Goal: Task Accomplishment & Management: Use online tool/utility

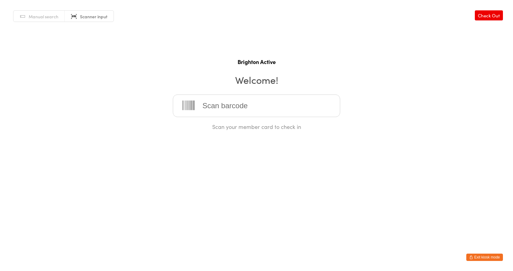
click at [219, 104] on input "search" at bounding box center [256, 106] width 167 height 23
click at [56, 16] on span "Manual search" at bounding box center [44, 16] width 30 height 6
click at [74, 19] on link "Scanner input" at bounding box center [89, 17] width 49 height 12
type input "8514"
click at [491, 256] on button "Exit kiosk mode" at bounding box center [484, 257] width 37 height 7
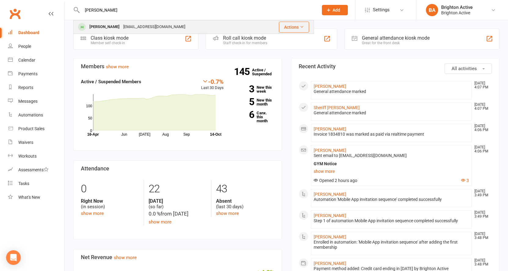
type input "vilma"
click at [137, 26] on div "mariahvhi@gmail.com" at bounding box center [155, 27] width 66 height 9
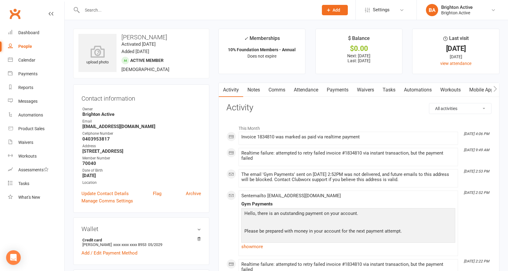
click at [141, 13] on input "text" at bounding box center [197, 10] width 234 height 9
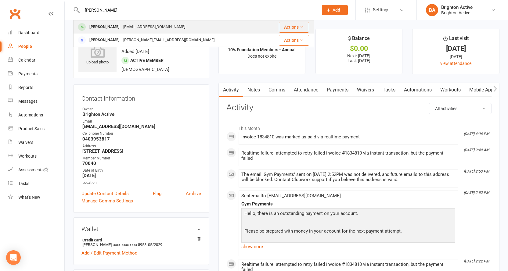
type input "tommy"
click at [134, 29] on div "tom1883@hotmail.com" at bounding box center [155, 27] width 66 height 9
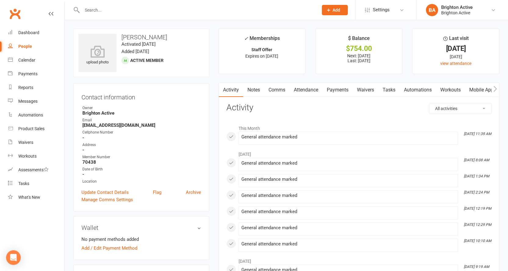
click at [29, 46] on div "People" at bounding box center [25, 46] width 14 height 5
select select "true"
select select "100"
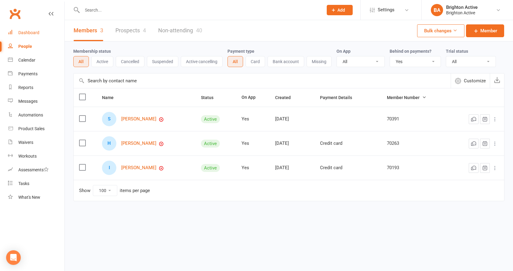
drag, startPoint x: 31, startPoint y: 36, endPoint x: 46, endPoint y: 36, distance: 14.1
click at [31, 36] on link "Dashboard" at bounding box center [36, 33] width 56 height 14
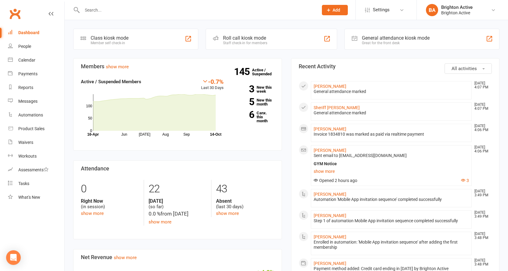
click at [434, 44] on div "General attendance kiosk mode Great for the front desk" at bounding box center [422, 39] width 155 height 21
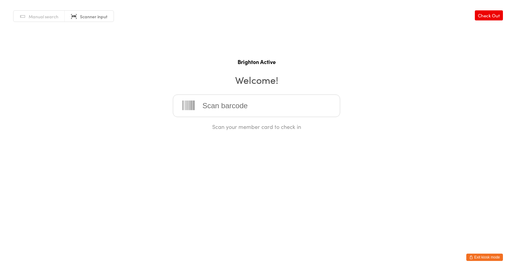
click at [46, 16] on span "Manual search" at bounding box center [44, 16] width 30 height 6
click at [188, 135] on html "You have now entered Kiosk Mode. Members will be able to check themselves in us…" at bounding box center [256, 135] width 513 height 271
click at [217, 102] on input "vcilma" at bounding box center [256, 106] width 167 height 23
click at [222, 105] on input "vcilma" at bounding box center [256, 106] width 167 height 23
click at [205, 105] on input "vcilma" at bounding box center [256, 106] width 167 height 23
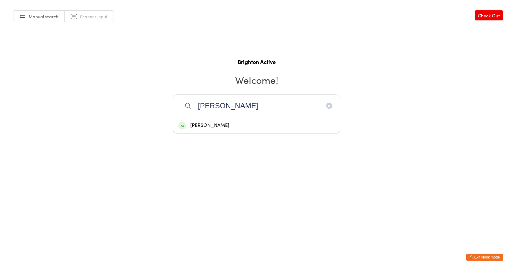
type input "vilma"
click at [215, 133] on div "Vilma Wells" at bounding box center [256, 126] width 167 height 16
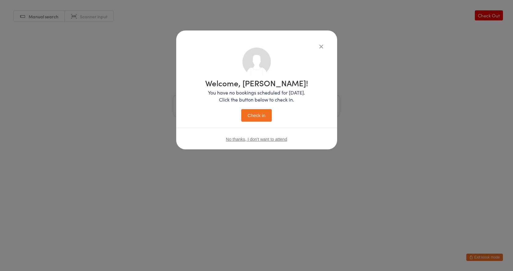
click at [260, 121] on button "Check in" at bounding box center [256, 115] width 31 height 13
click at [260, 116] on button "Check in" at bounding box center [256, 115] width 31 height 13
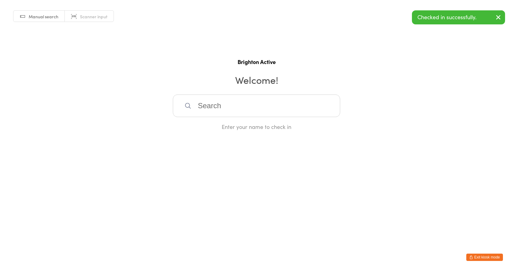
click at [245, 98] on input "search" at bounding box center [256, 106] width 167 height 23
type input "tommy"
click at [238, 125] on div "Tommy George" at bounding box center [256, 126] width 156 height 8
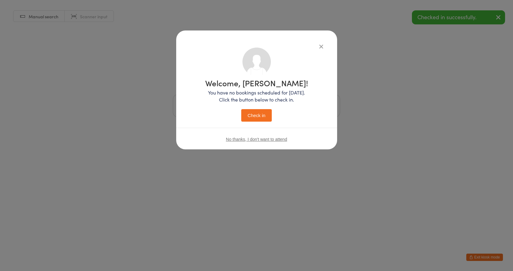
click at [249, 117] on button "Check in" at bounding box center [256, 115] width 31 height 13
